Goal: Find specific page/section: Find specific page/section

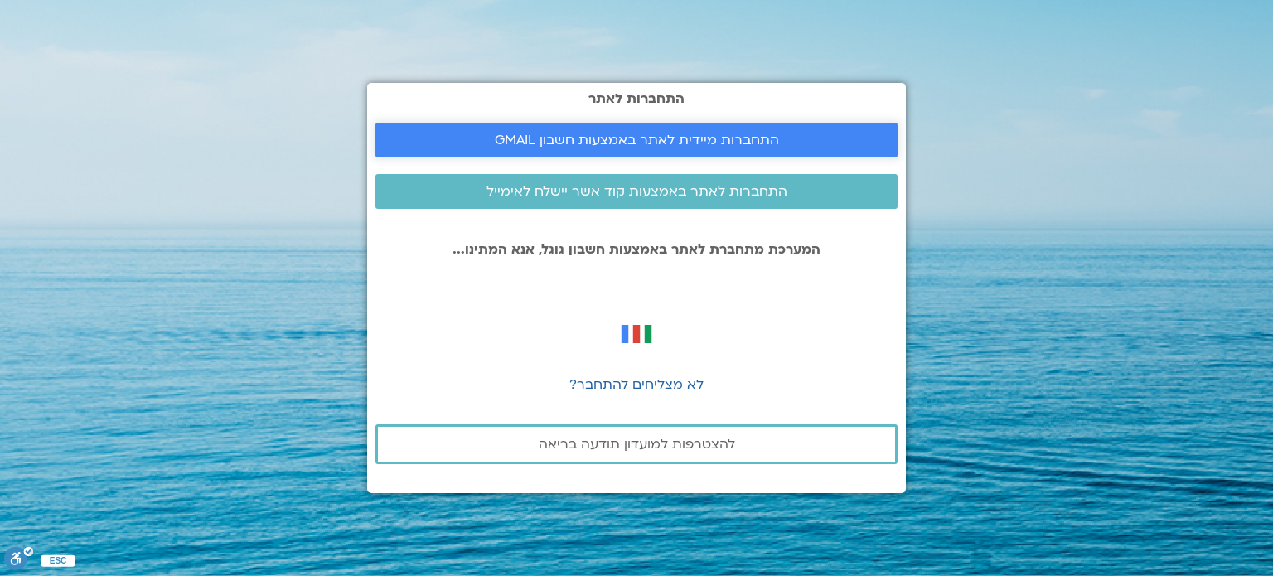
click at [640, 137] on span "התחברות מיידית לאתר באמצעות חשבון GMAIL" at bounding box center [637, 140] width 284 height 15
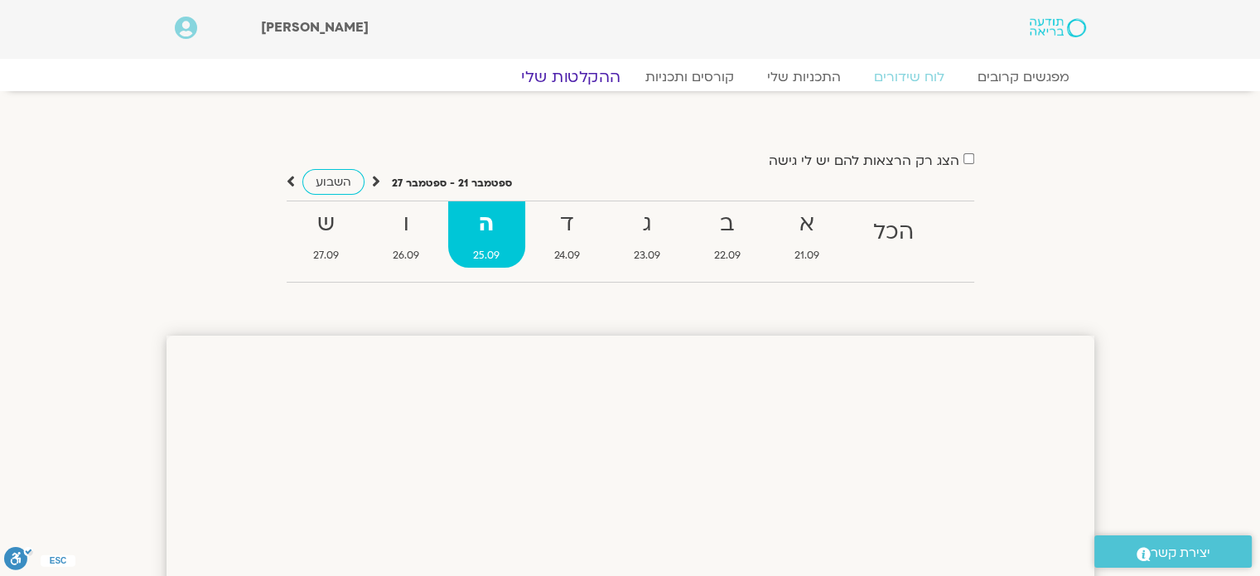
click at [567, 77] on link "ההקלטות שלי" at bounding box center [570, 77] width 139 height 20
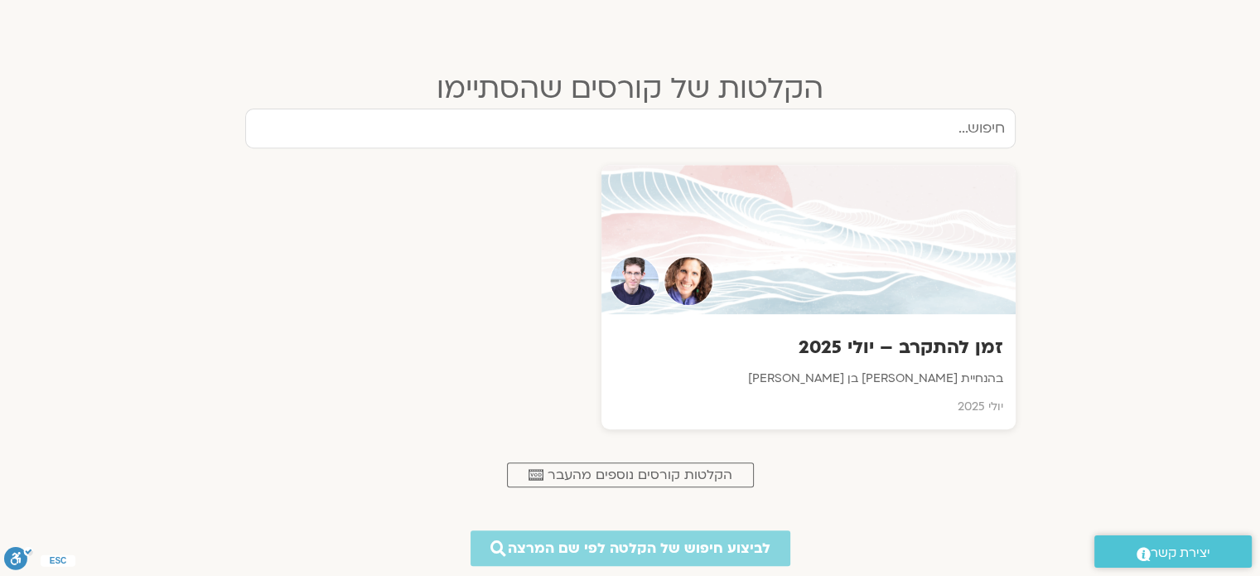
scroll to position [656, 0]
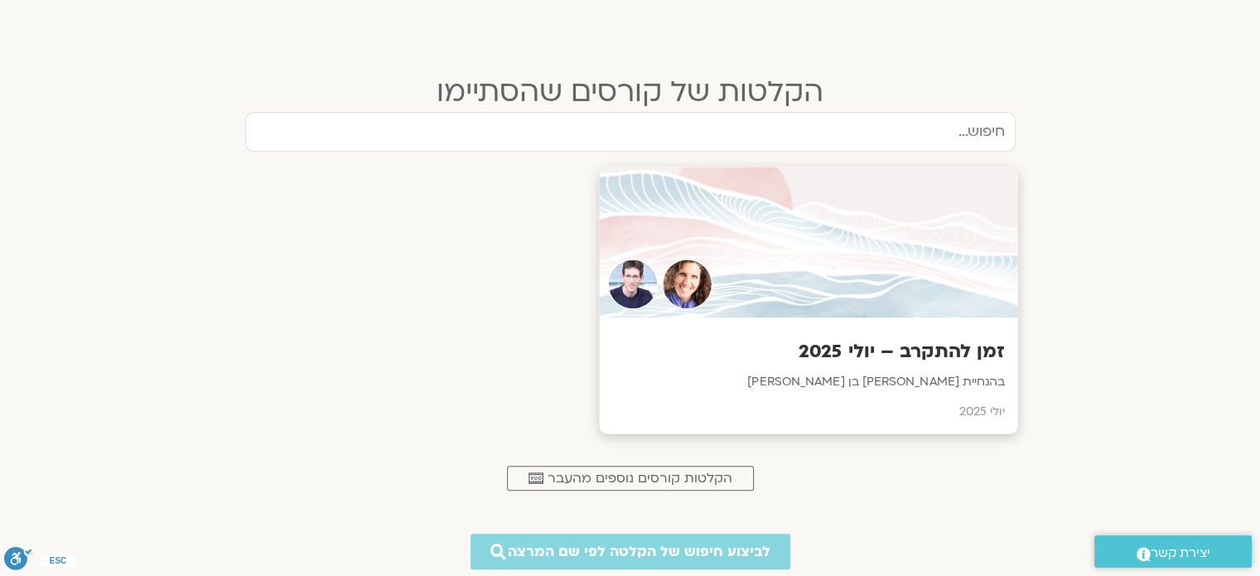
click at [820, 303] on div at bounding box center [808, 242] width 418 height 151
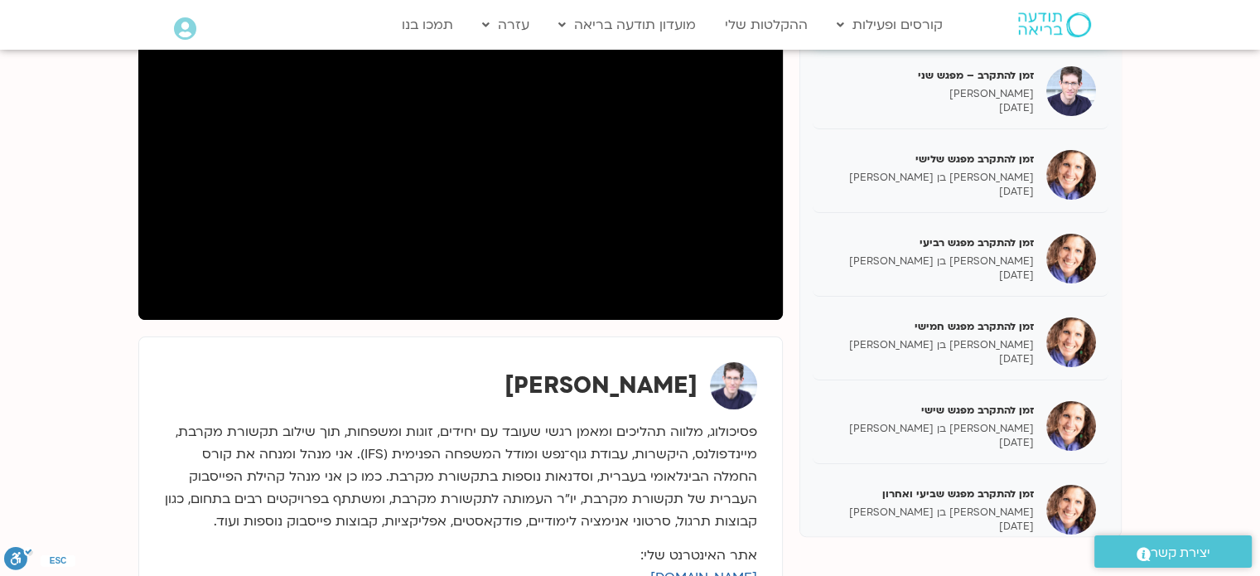
scroll to position [307, 0]
